Goal: Information Seeking & Learning: Understand process/instructions

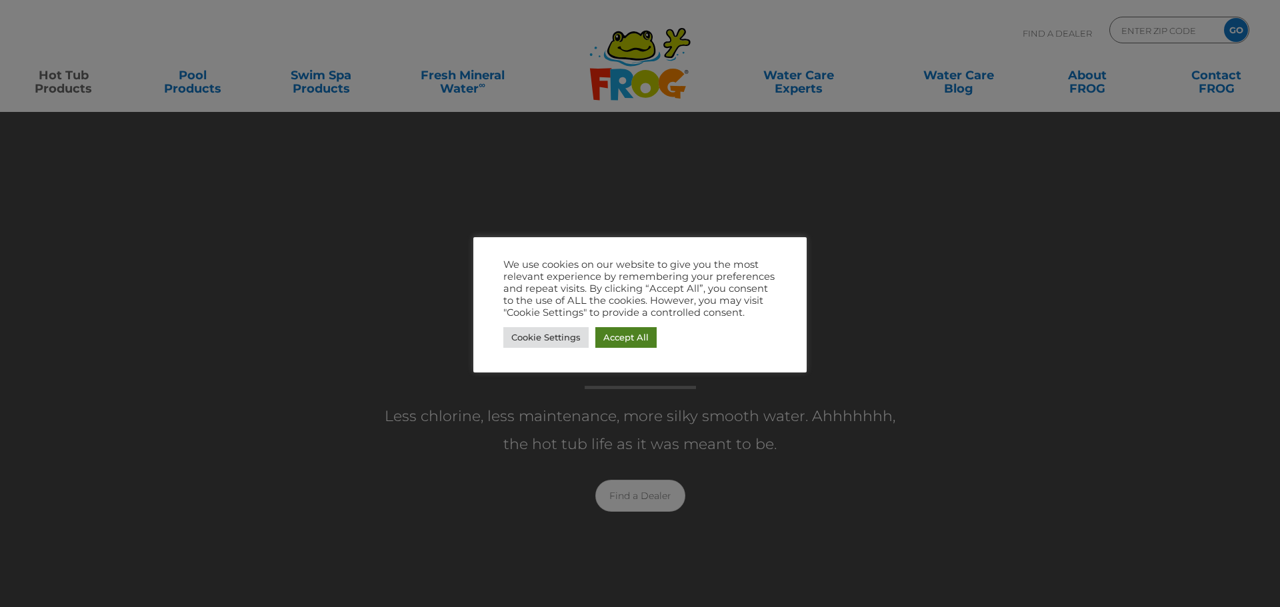
click at [640, 343] on link "Accept All" at bounding box center [625, 337] width 61 height 21
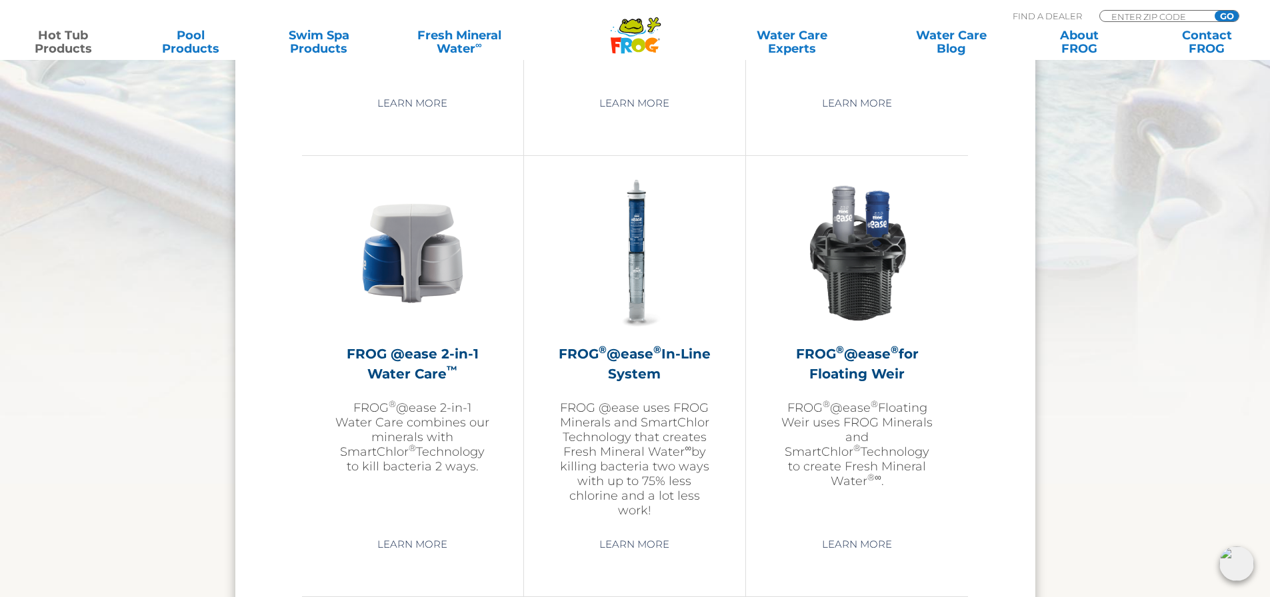
scroll to position [1866, 0]
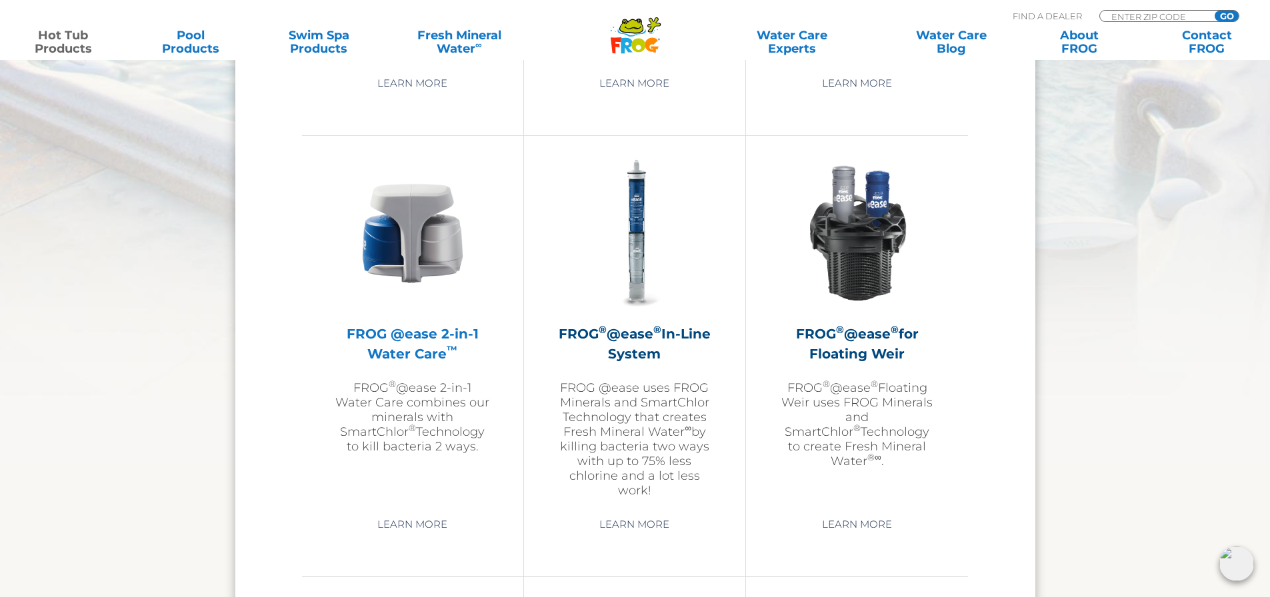
click at [417, 346] on h2 "FROG @ease 2-in-1 Water Care ™" at bounding box center [412, 344] width 155 height 40
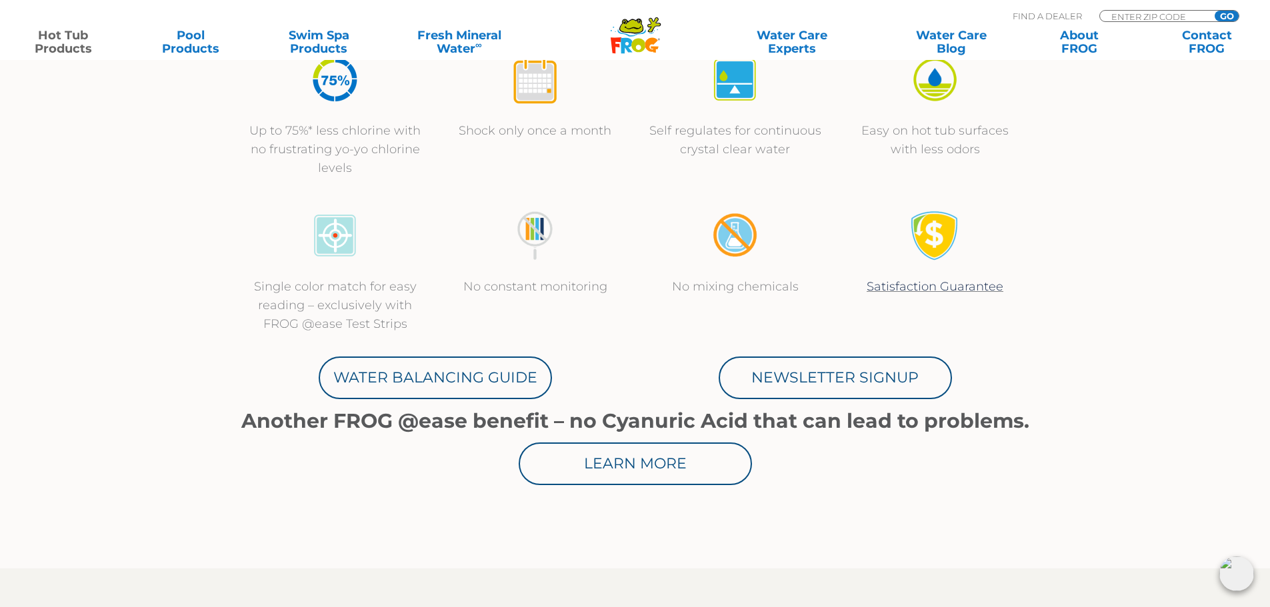
scroll to position [533, 0]
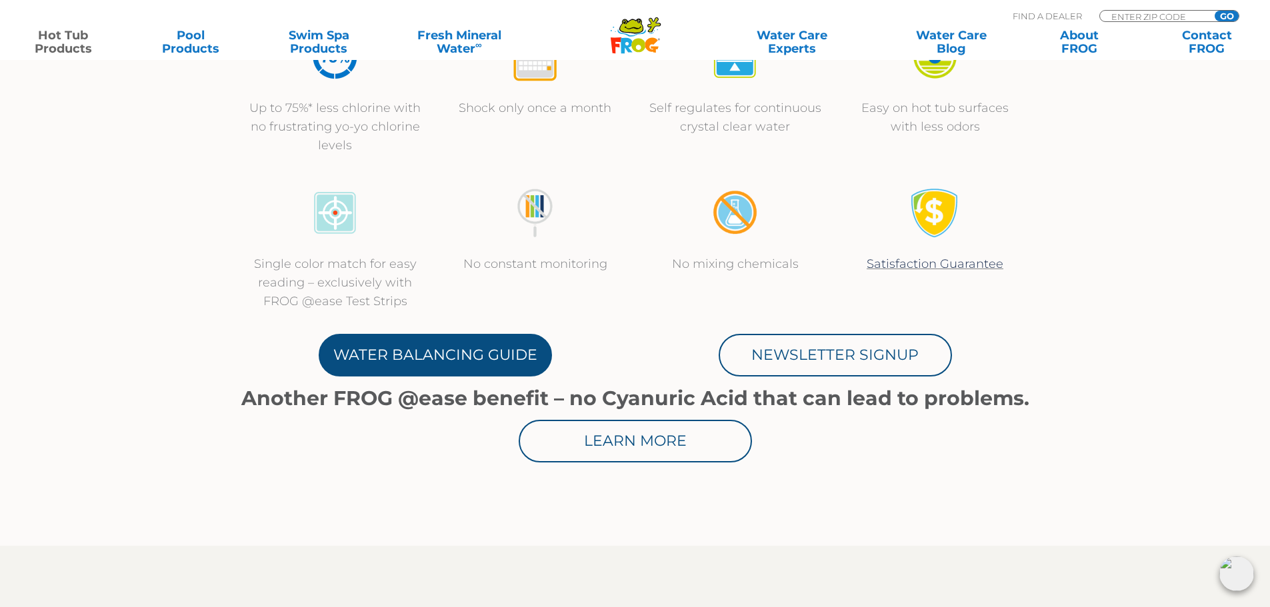
click at [419, 355] on link "Water Balancing Guide" at bounding box center [435, 355] width 233 height 43
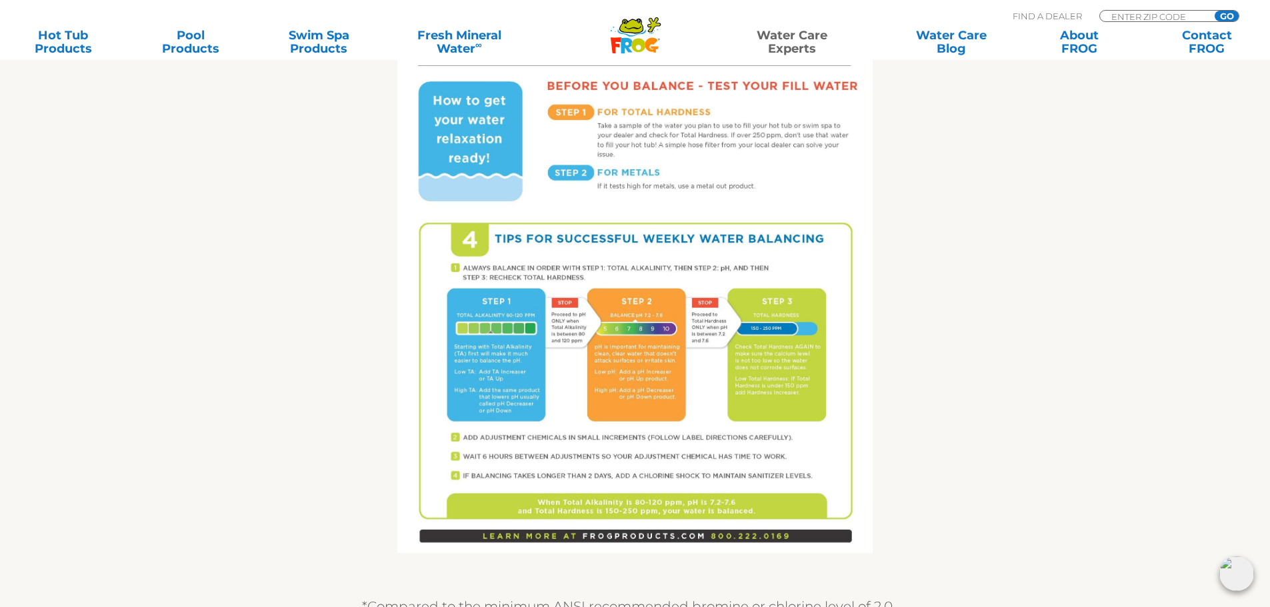
scroll to position [800, 0]
